Goal: Task Accomplishment & Management: Manage account settings

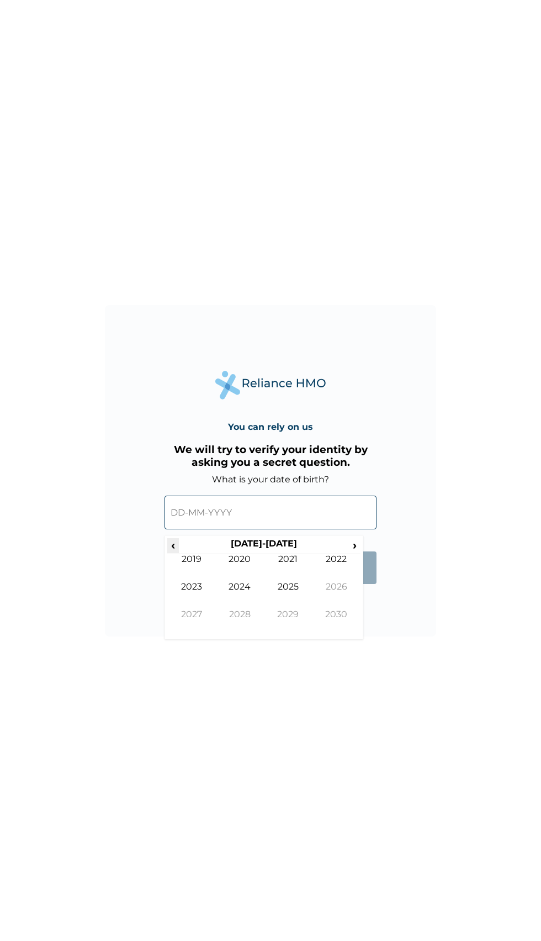
click at [173, 546] on span "‹" at bounding box center [173, 545] width 12 height 14
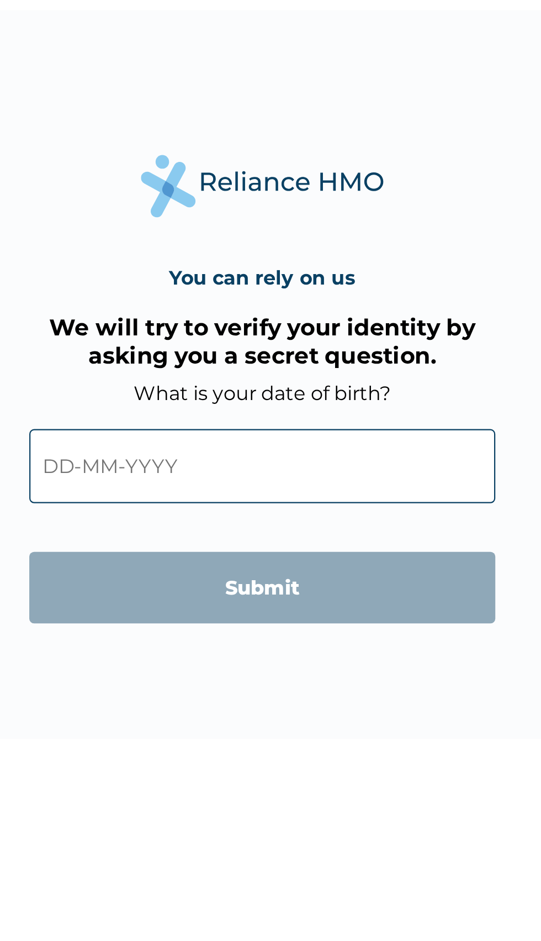
click at [286, 514] on input "text" at bounding box center [271, 513] width 212 height 34
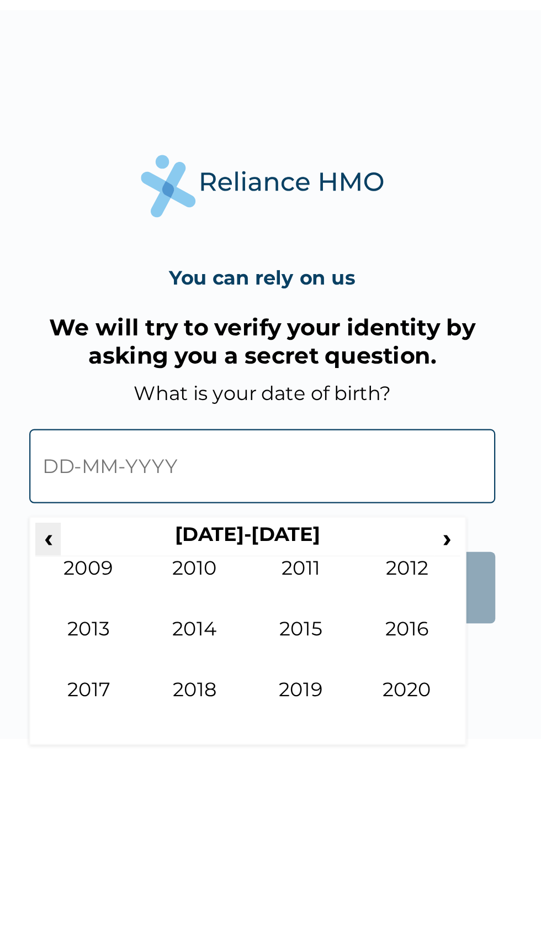
click at [173, 547] on span "‹" at bounding box center [173, 545] width 12 height 14
click at [174, 550] on span "‹" at bounding box center [173, 545] width 12 height 14
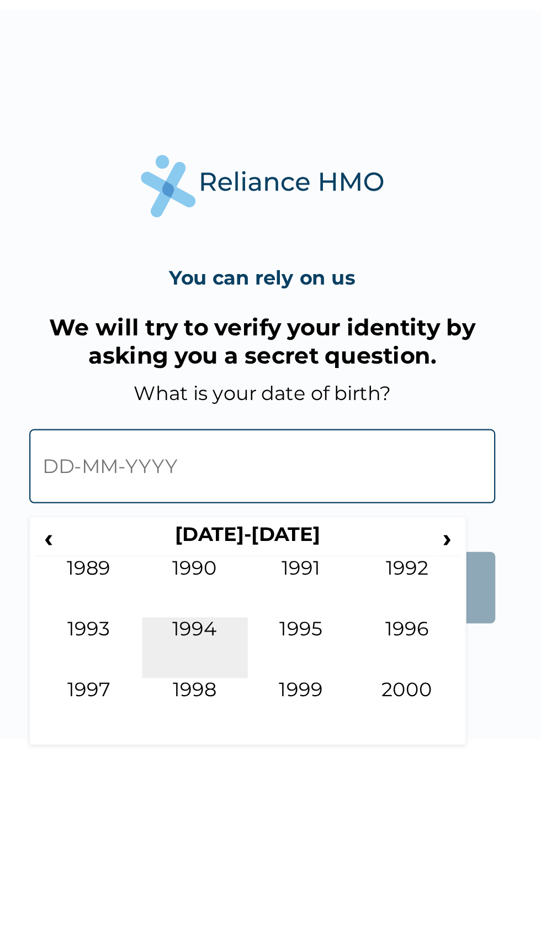
click at [237, 584] on td "1994" at bounding box center [240, 595] width 49 height 28
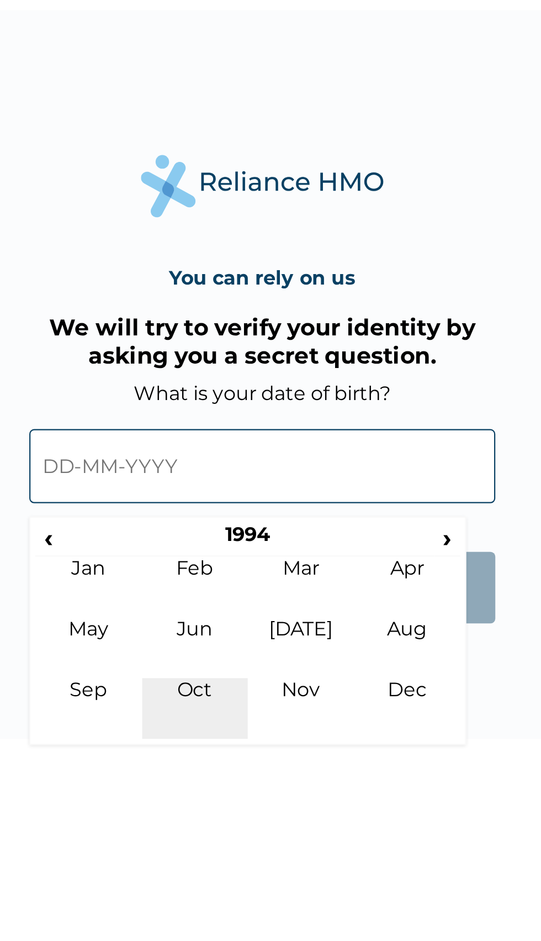
click at [243, 610] on td "Oct" at bounding box center [240, 623] width 49 height 28
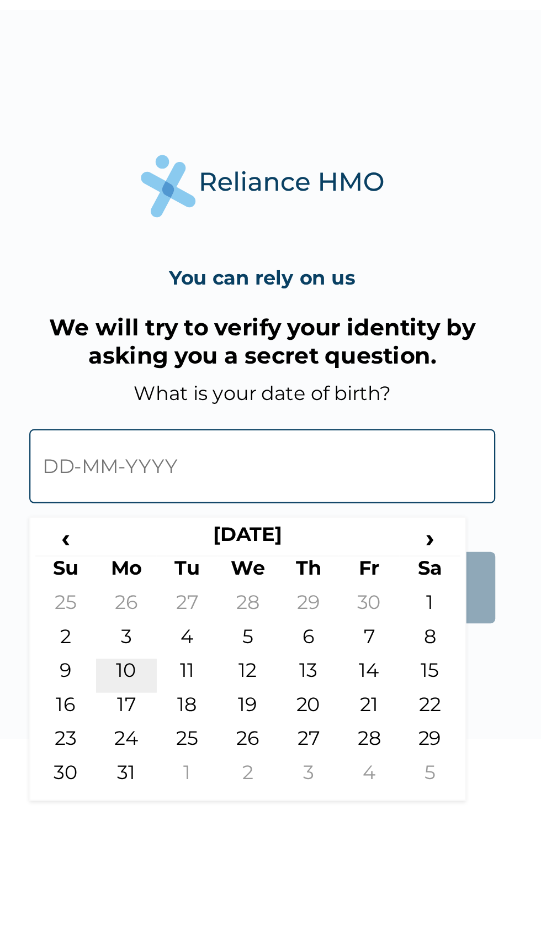
click at [211, 606] on td "10" at bounding box center [209, 607] width 28 height 15
type input "[DATE]"
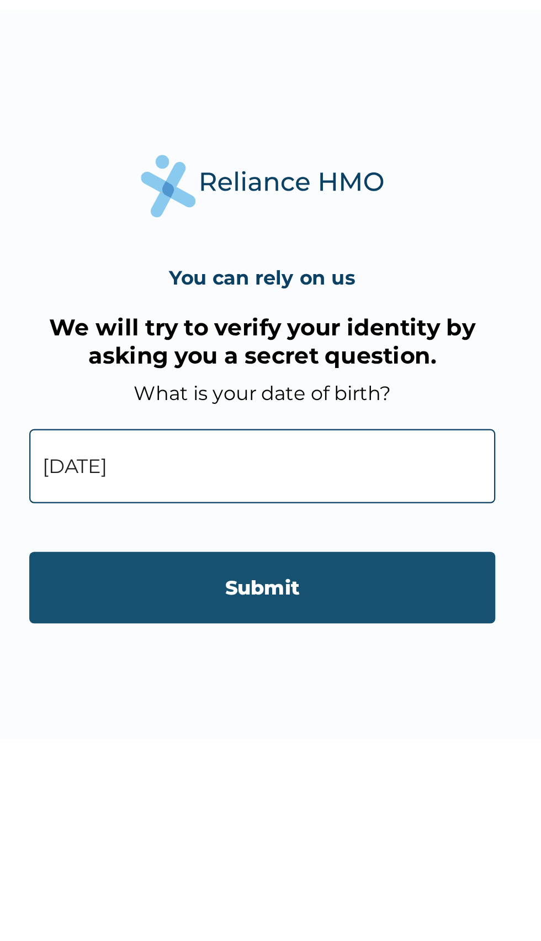
click at [309, 567] on input "Submit" at bounding box center [271, 567] width 212 height 33
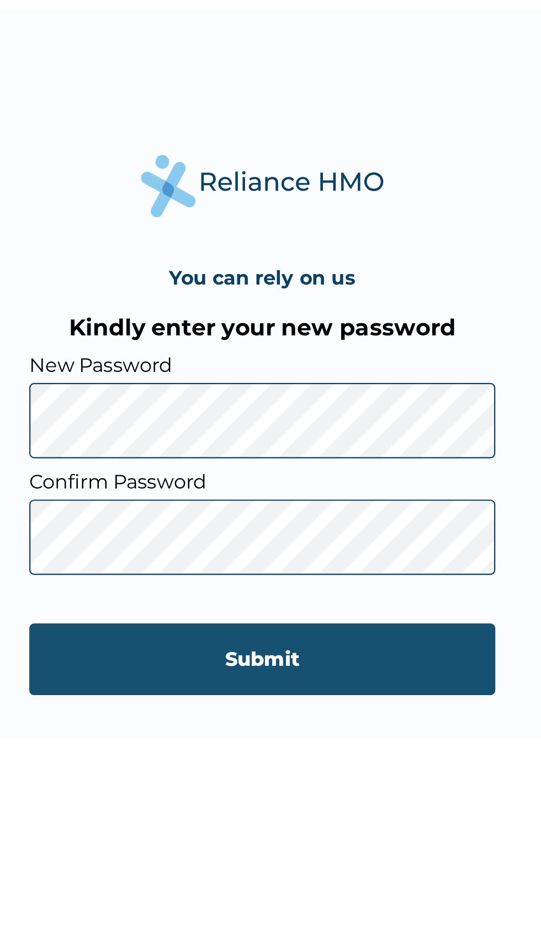
click at [302, 599] on input "Submit" at bounding box center [271, 600] width 212 height 33
